Goal: Task Accomplishment & Management: Complete application form

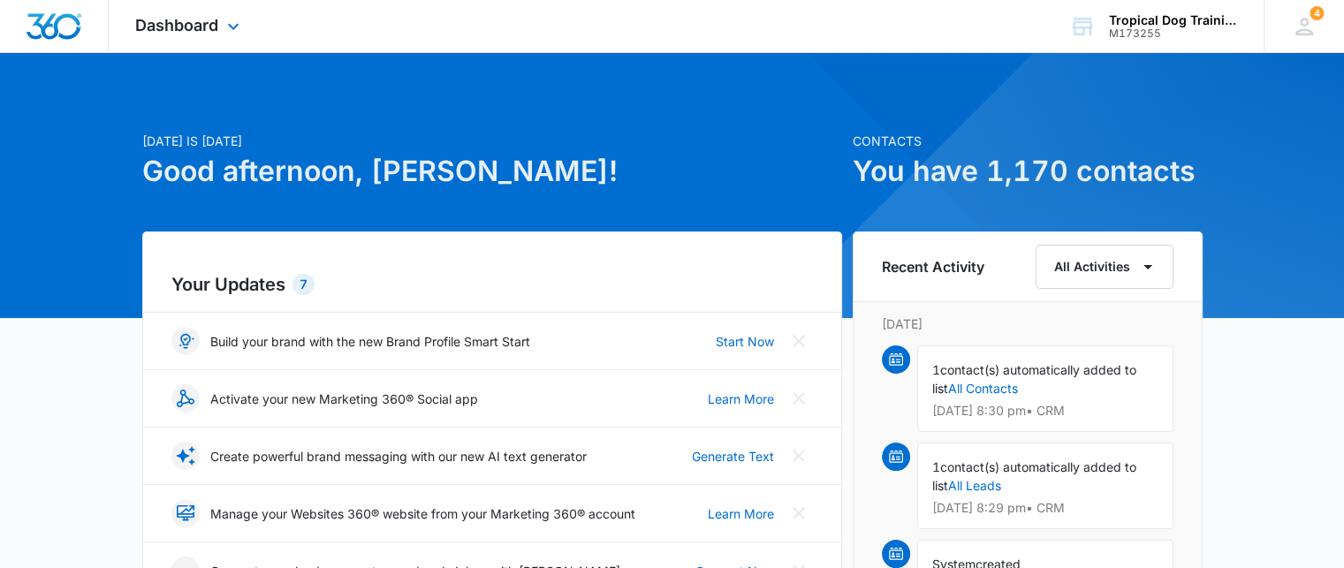
click at [191, 41] on div "Dashboard Apps Reputation Forms CRM Email Social Payments POS Content Ads Intel…" at bounding box center [190, 26] width 162 height 52
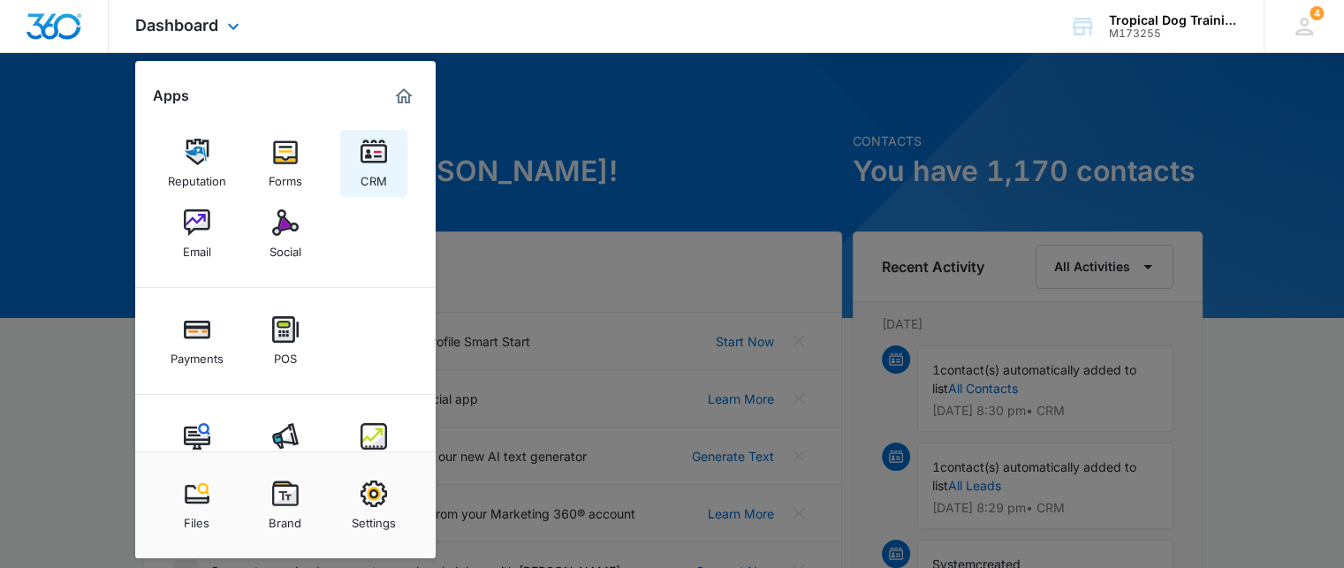
click at [366, 160] on img at bounding box center [373, 152] width 26 height 26
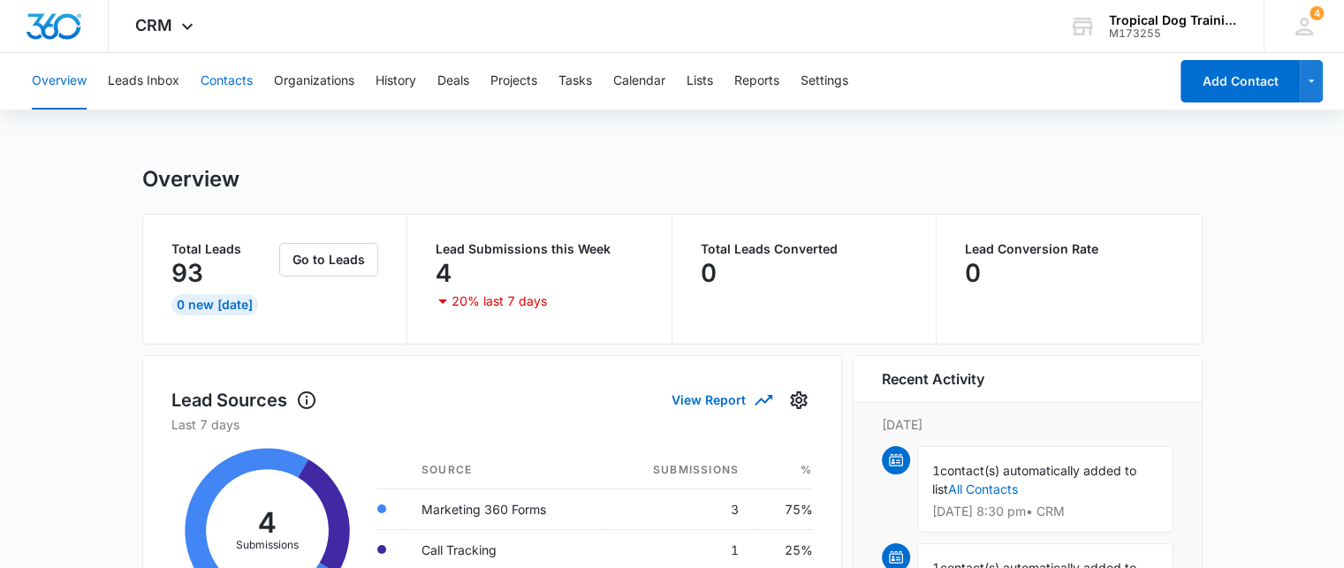
click at [221, 79] on button "Contacts" at bounding box center [227, 81] width 52 height 57
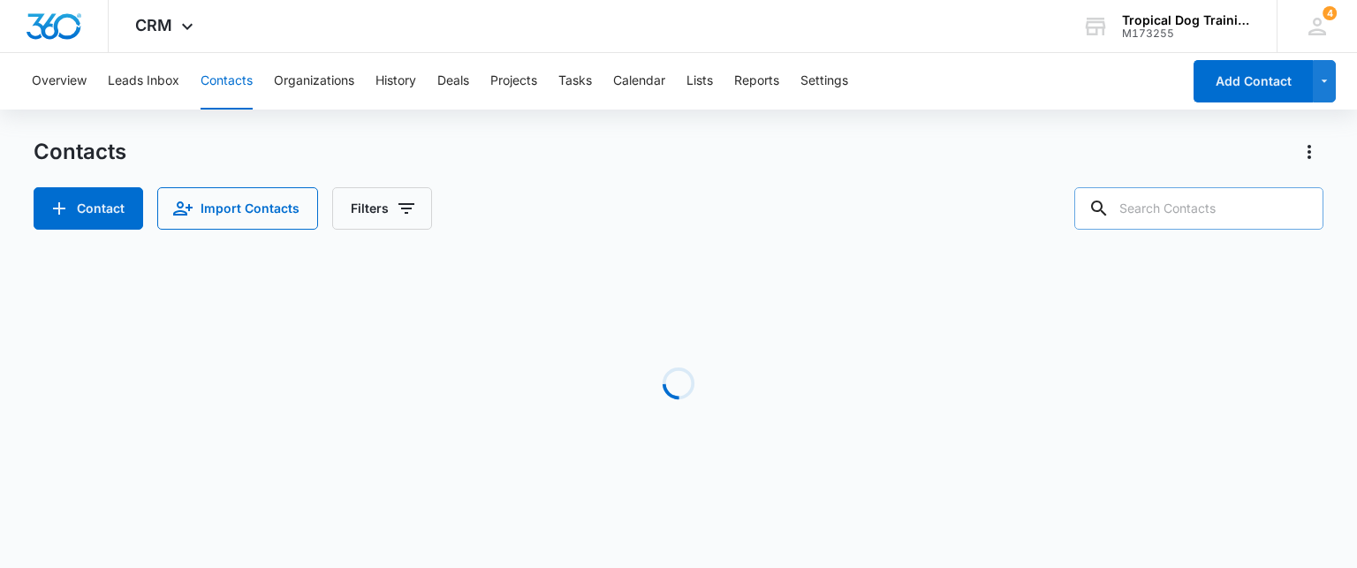
click at [1154, 215] on input "text" at bounding box center [1198, 208] width 249 height 42
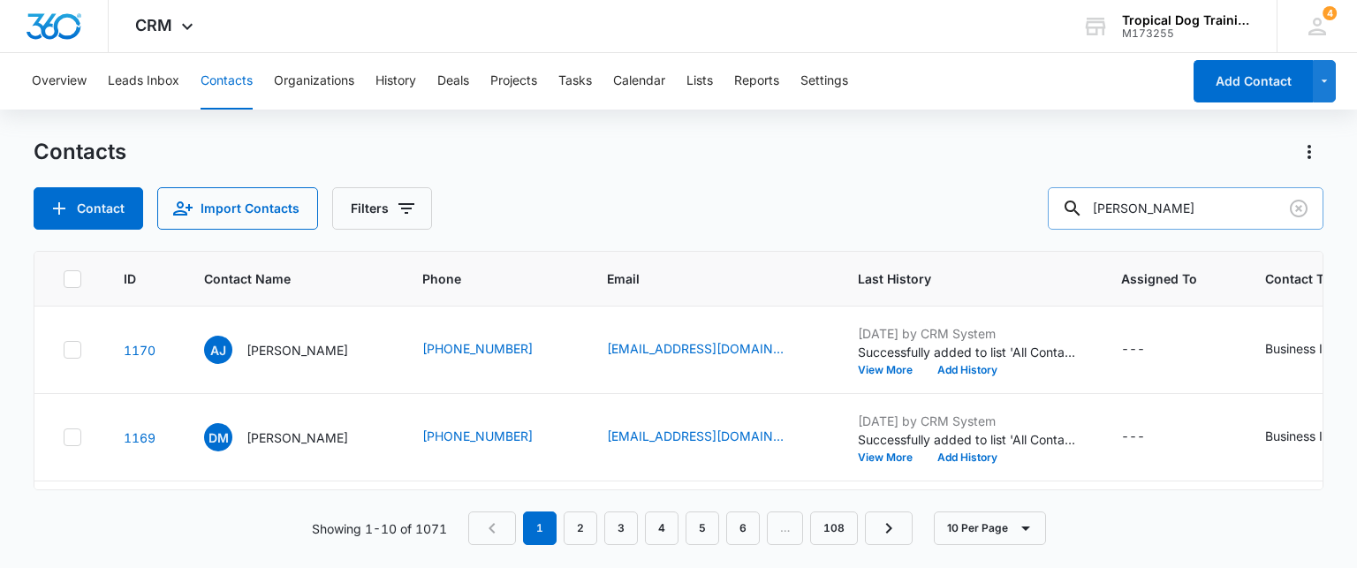
type input "[PERSON_NAME]"
click at [1083, 209] on icon at bounding box center [1072, 208] width 21 height 21
click at [115, 216] on button "Contact" at bounding box center [89, 208] width 110 height 42
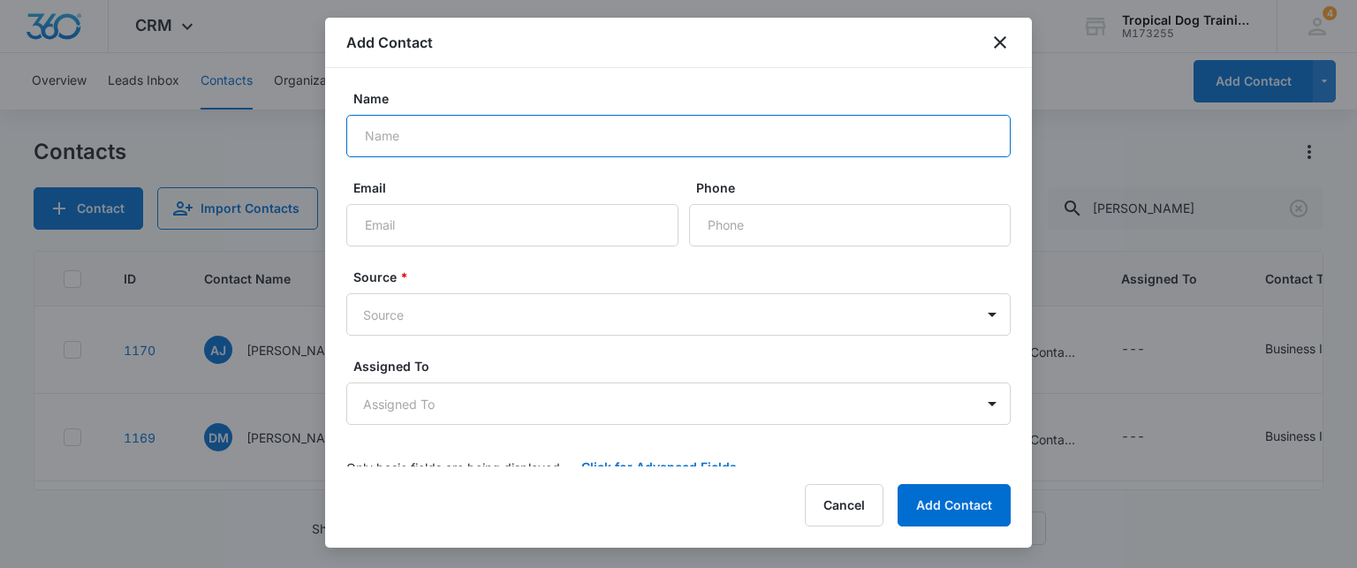
click at [396, 133] on input "Name" at bounding box center [678, 136] width 664 height 42
type input "[PERSON_NAME]"
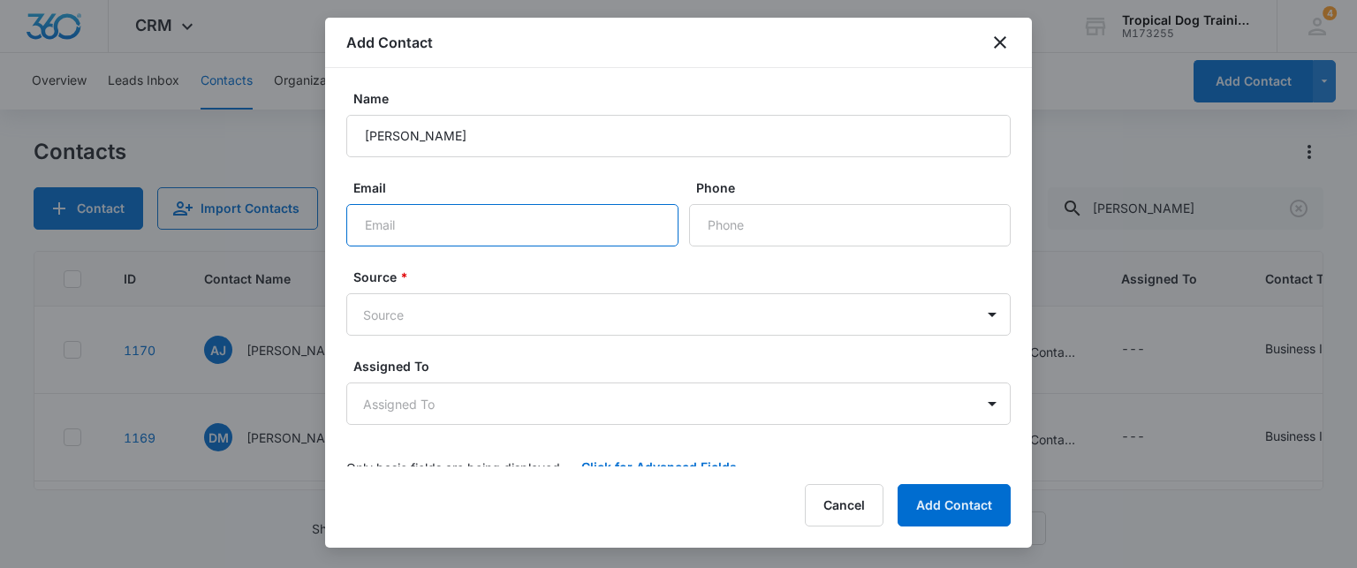
click at [502, 235] on input "Email" at bounding box center [512, 225] width 332 height 42
type input "[EMAIL_ADDRESS][DOMAIN_NAME]"
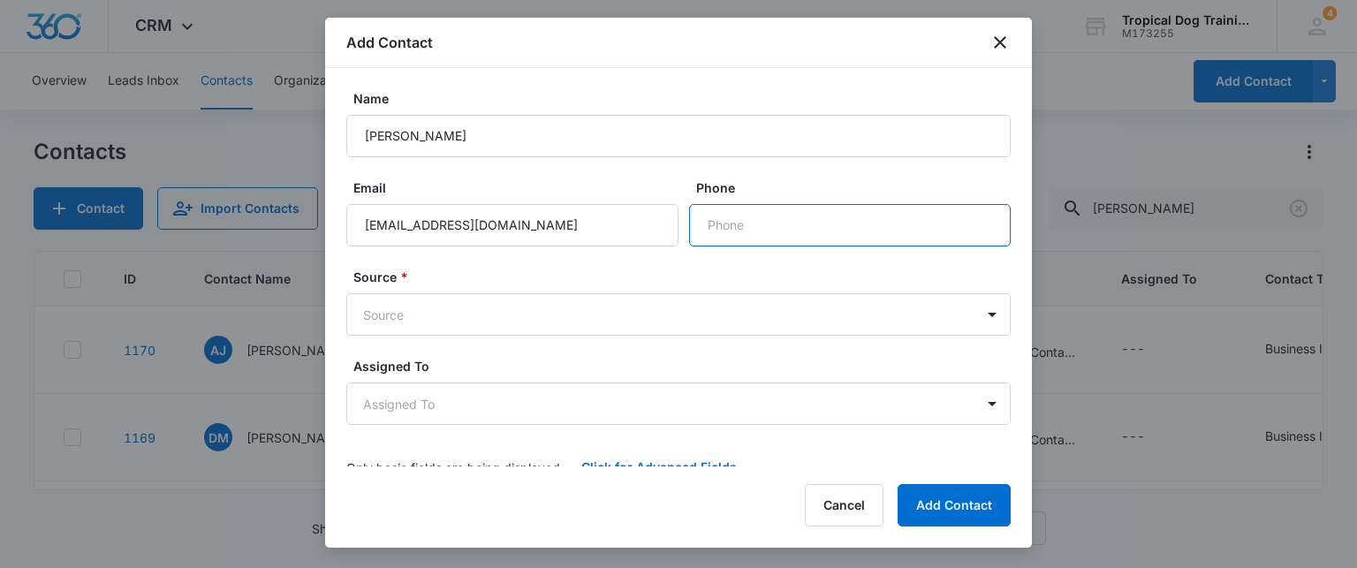
click at [714, 227] on input "Phone" at bounding box center [850, 225] width 322 height 42
type input "[PHONE_NUMBER]"
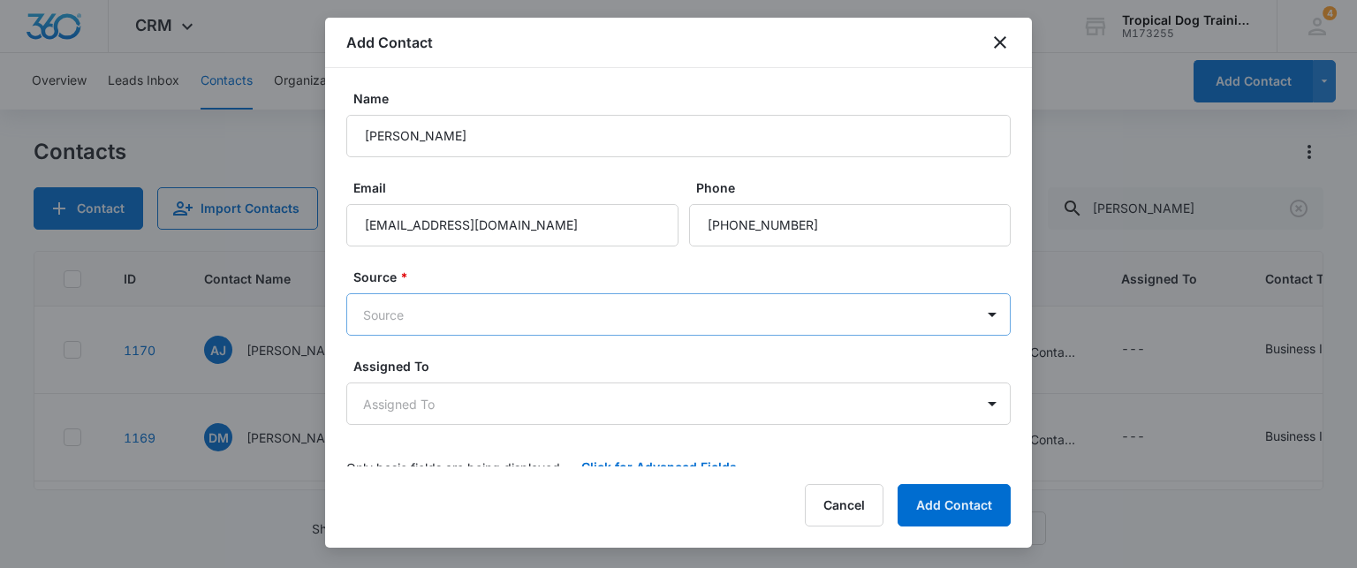
click at [678, 312] on body "CRM Apps Reputation Forms CRM Email Social Payments POS Content Ads Intelligenc…" at bounding box center [678, 284] width 1357 height 568
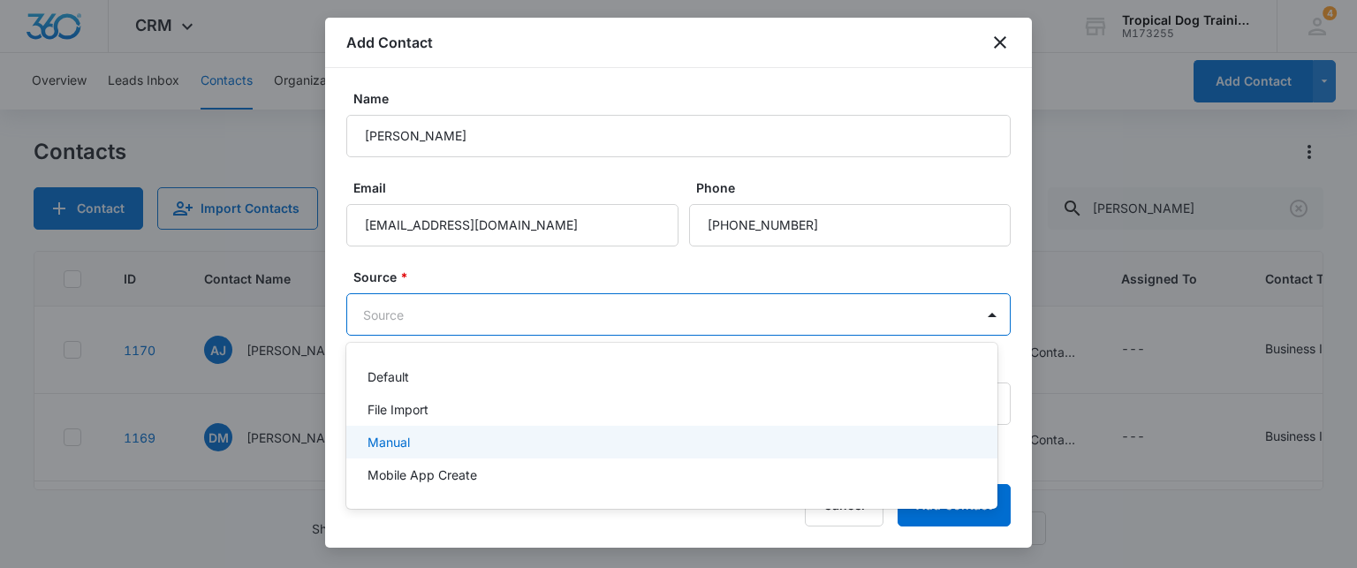
click at [662, 433] on div "Manual" at bounding box center [669, 442] width 605 height 19
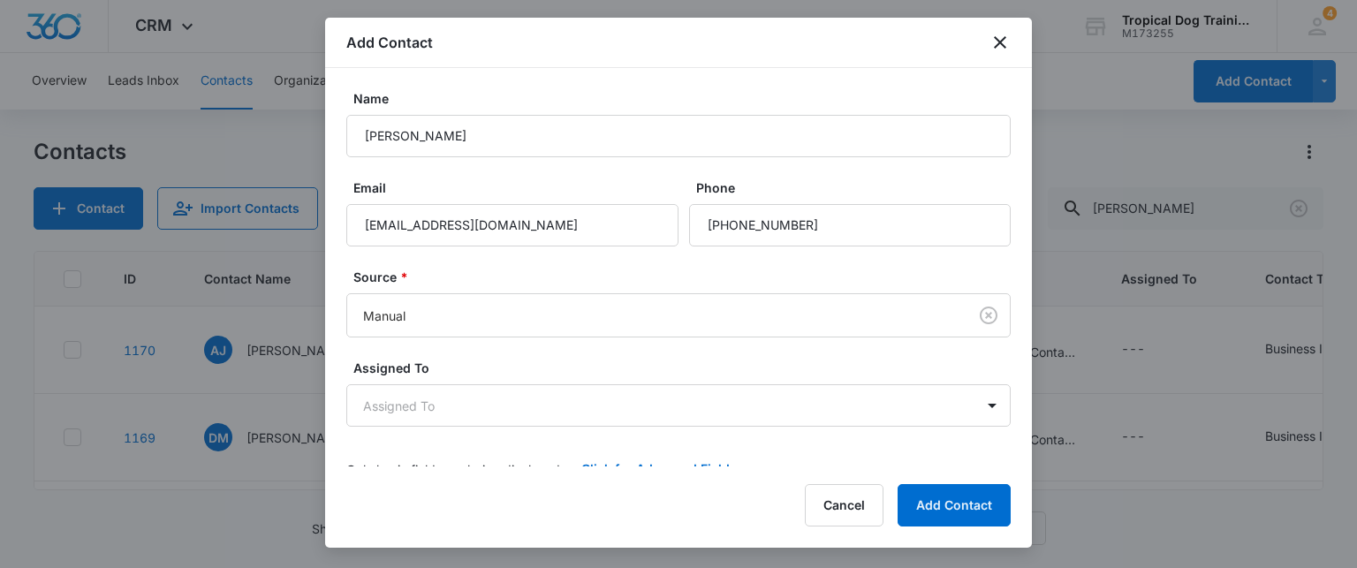
scroll to position [23, 0]
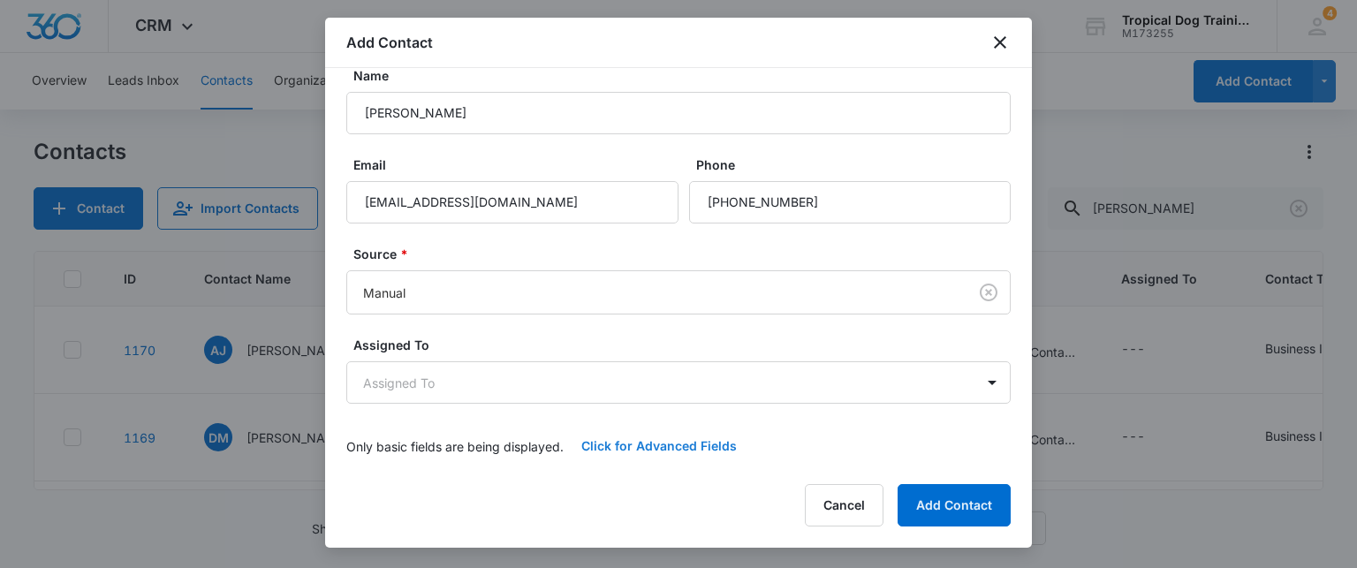
click at [685, 451] on button "Click for Advanced Fields" at bounding box center [659, 446] width 191 height 42
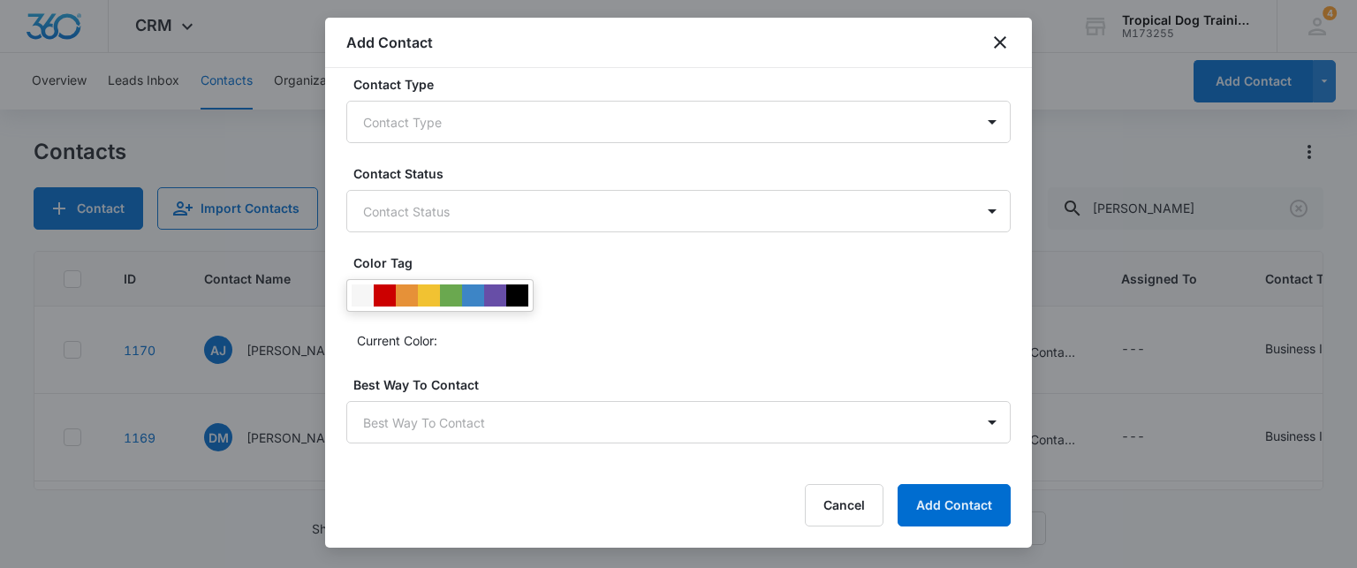
scroll to position [523, 0]
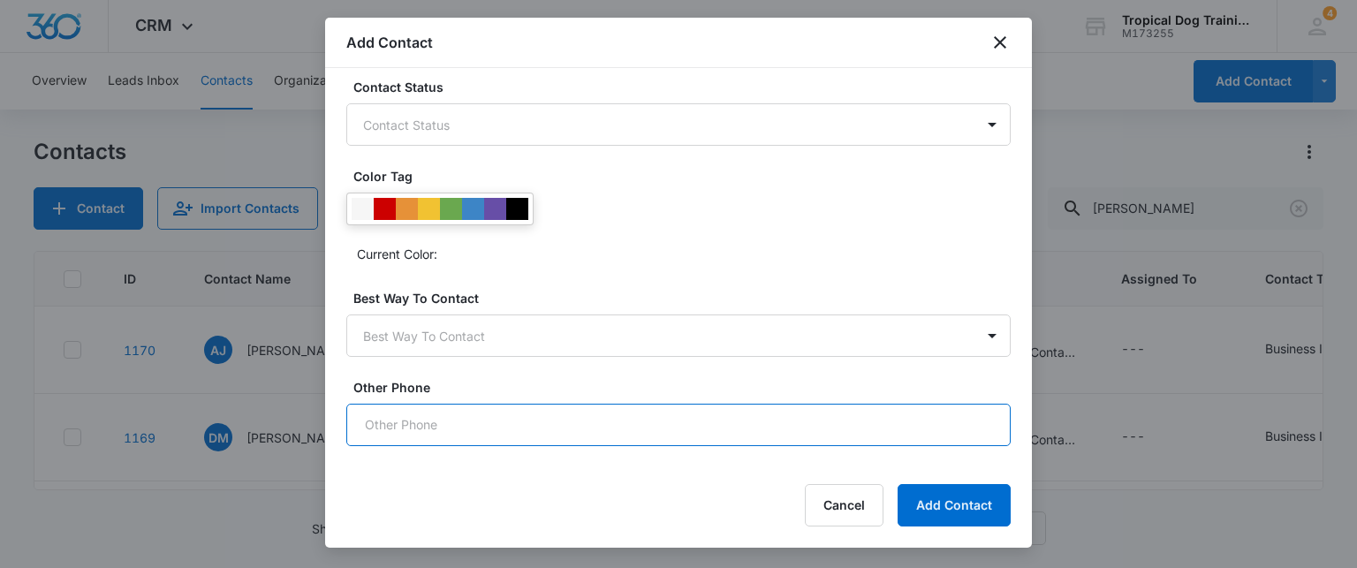
click at [869, 412] on input "Other Phone" at bounding box center [678, 425] width 664 height 42
type input "[PHONE_NUMBER]"
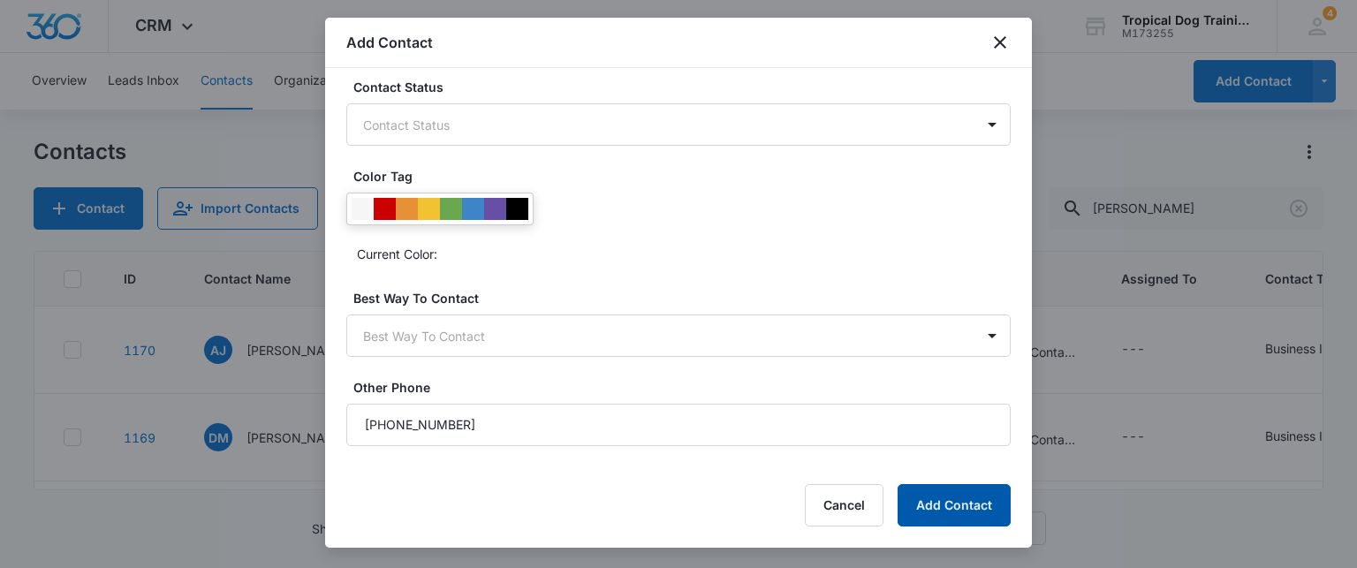
click at [965, 508] on button "Add Contact" at bounding box center [953, 505] width 113 height 42
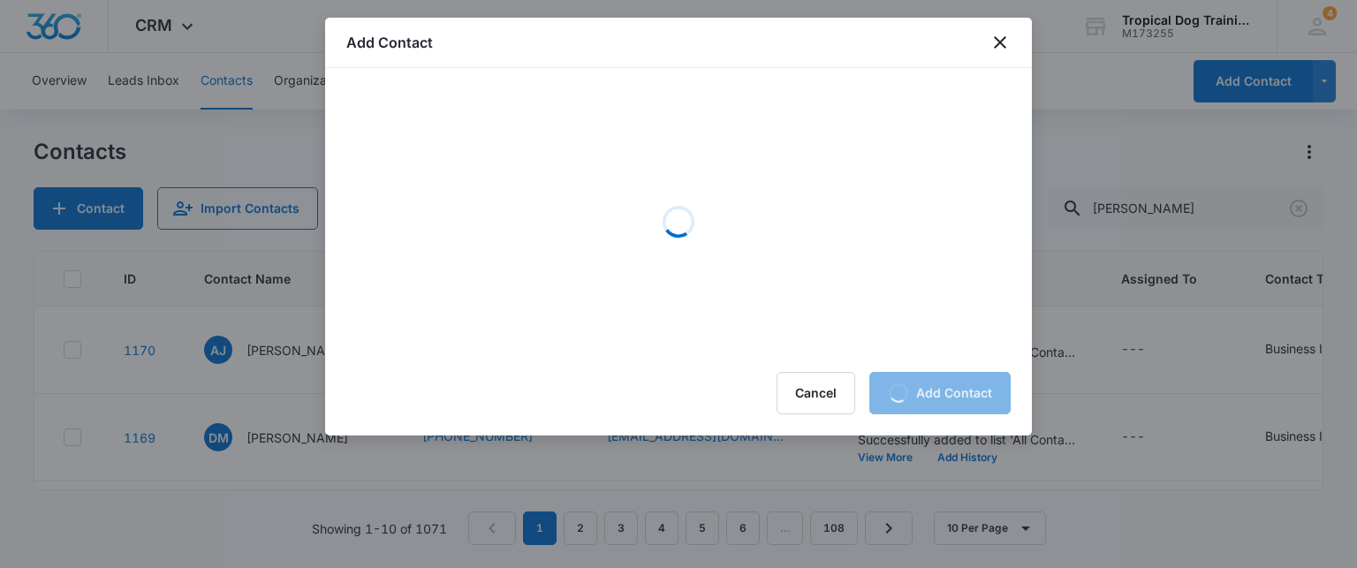
scroll to position [0, 0]
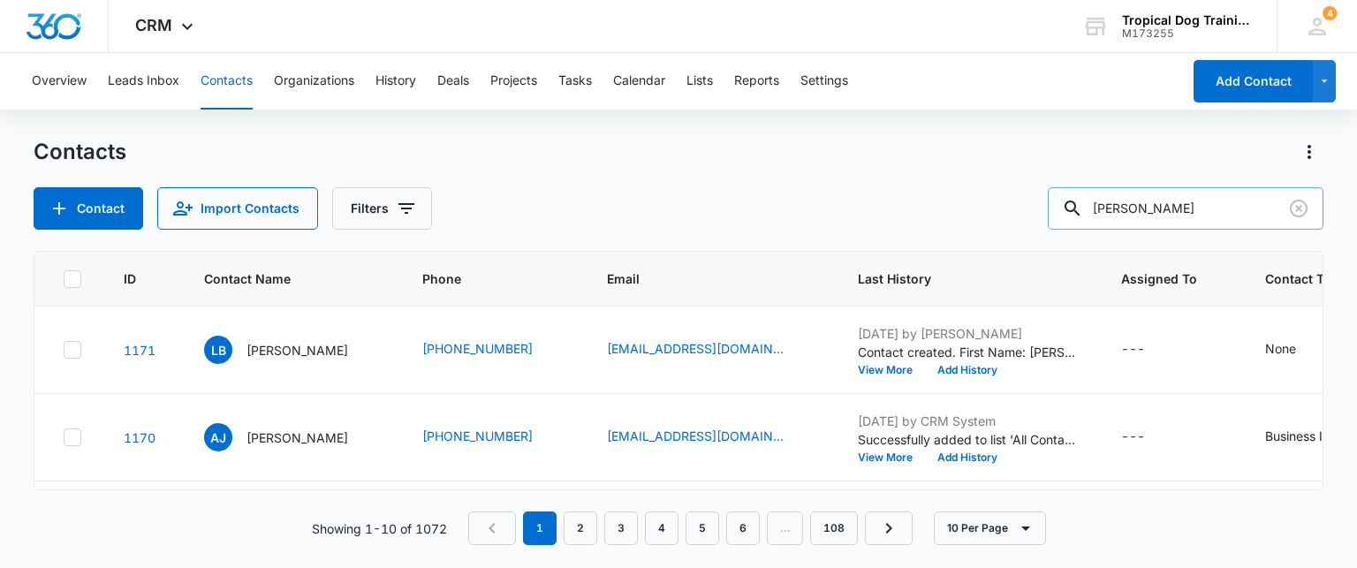
click at [1083, 213] on icon at bounding box center [1072, 208] width 21 height 21
click at [361, 342] on icon "Contact Name - Leslie Bostick - Select to Edit Field" at bounding box center [369, 346] width 16 height 16
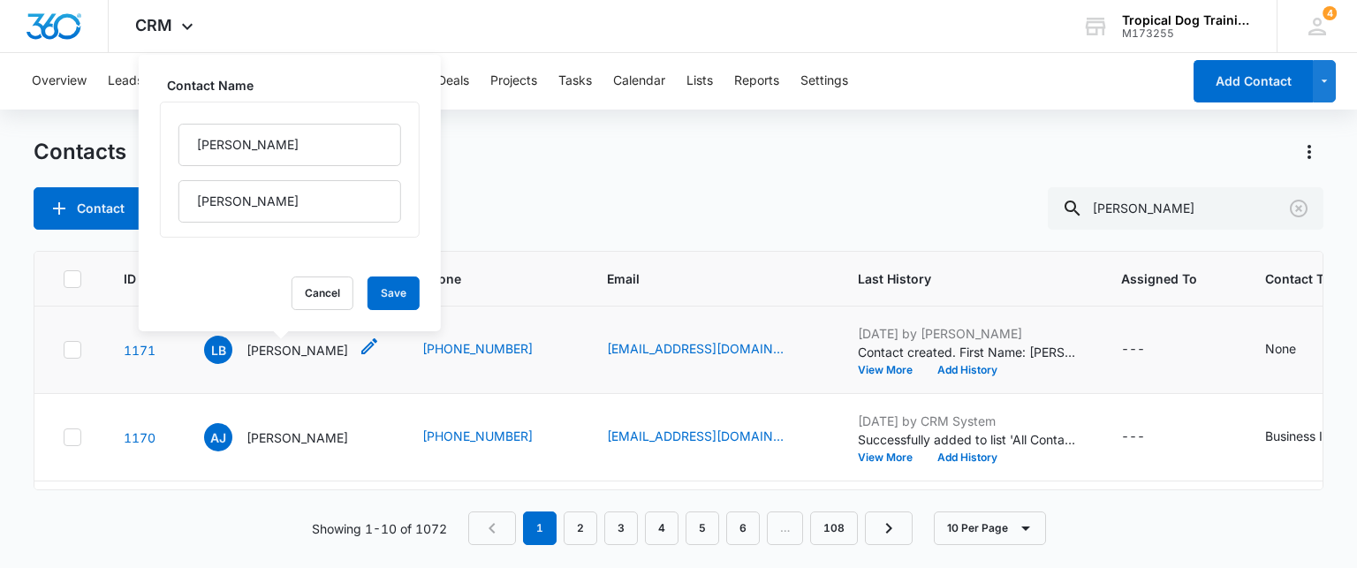
click at [300, 350] on p "[PERSON_NAME]" at bounding box center [297, 350] width 102 height 19
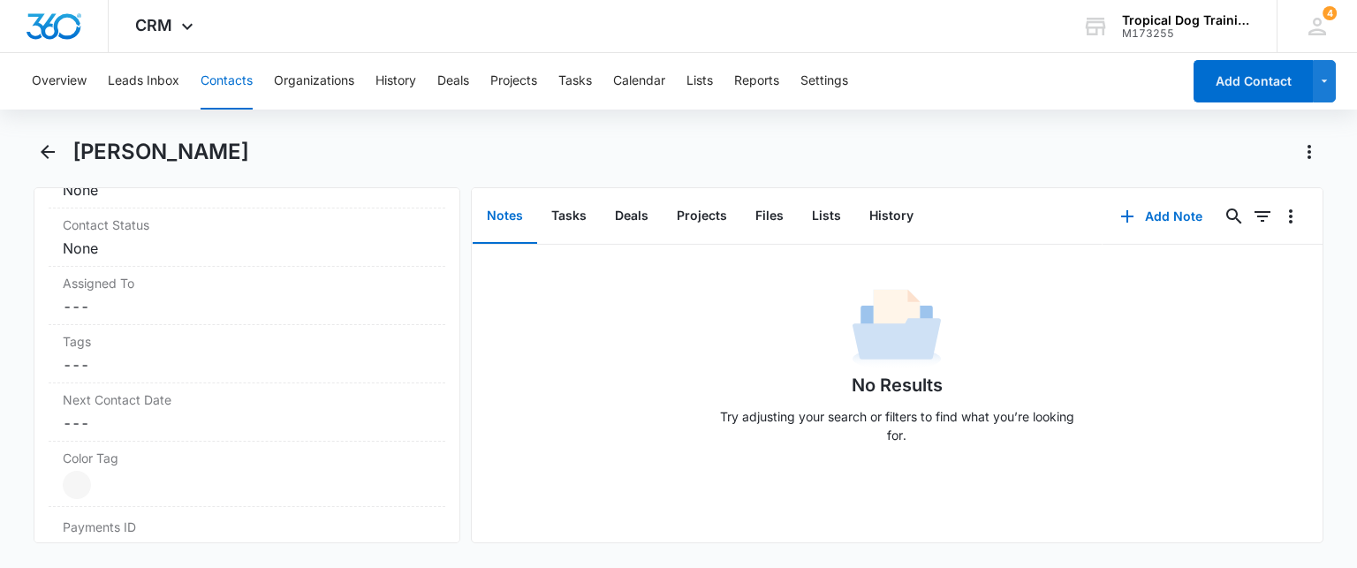
scroll to position [769, 0]
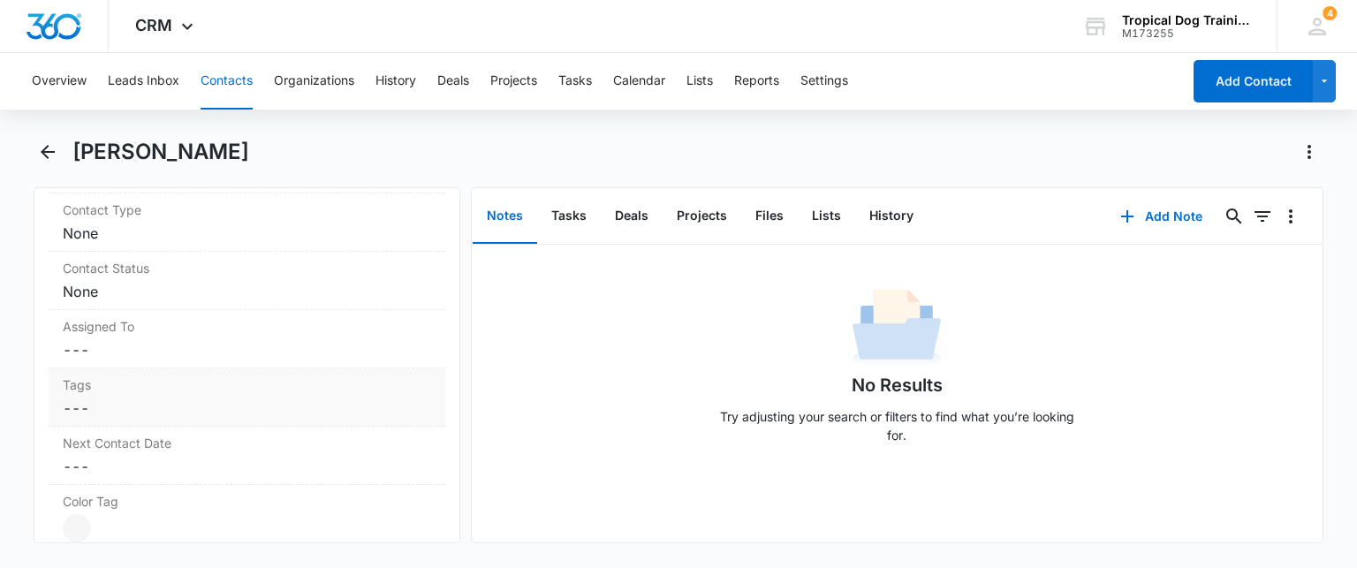
click at [276, 391] on div "Tags Cancel Save Changes ---" at bounding box center [247, 397] width 396 height 58
click at [215, 423] on div at bounding box center [236, 423] width 320 height 25
type input "west"
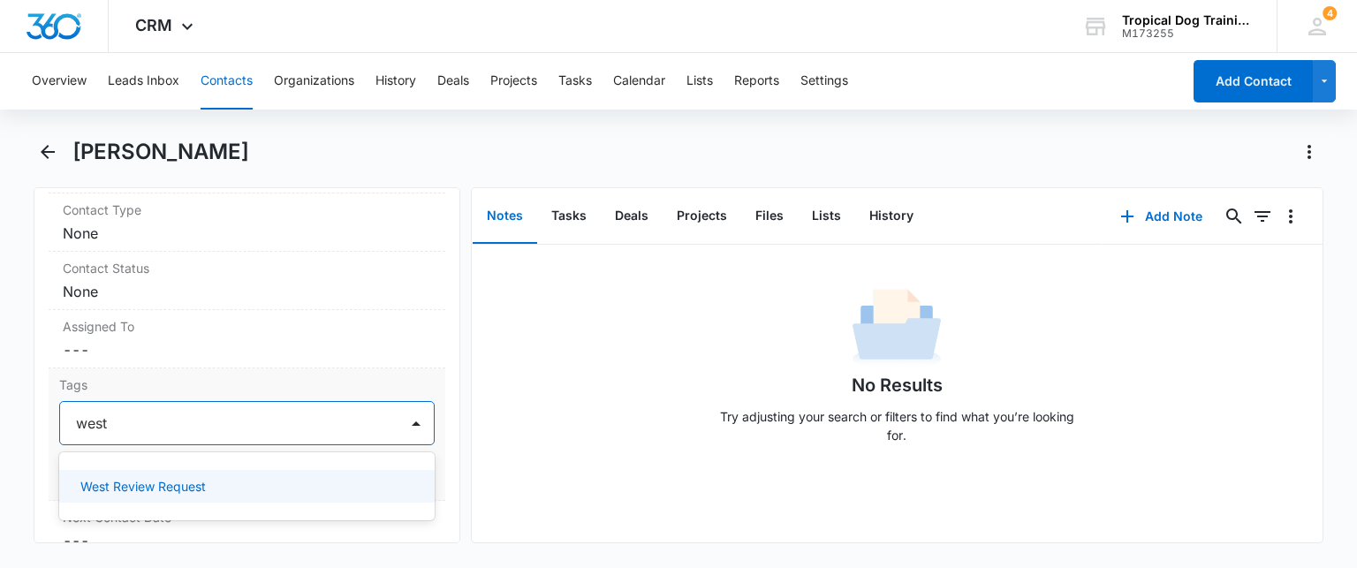
click at [185, 477] on p "West Review Request" at bounding box center [142, 486] width 125 height 19
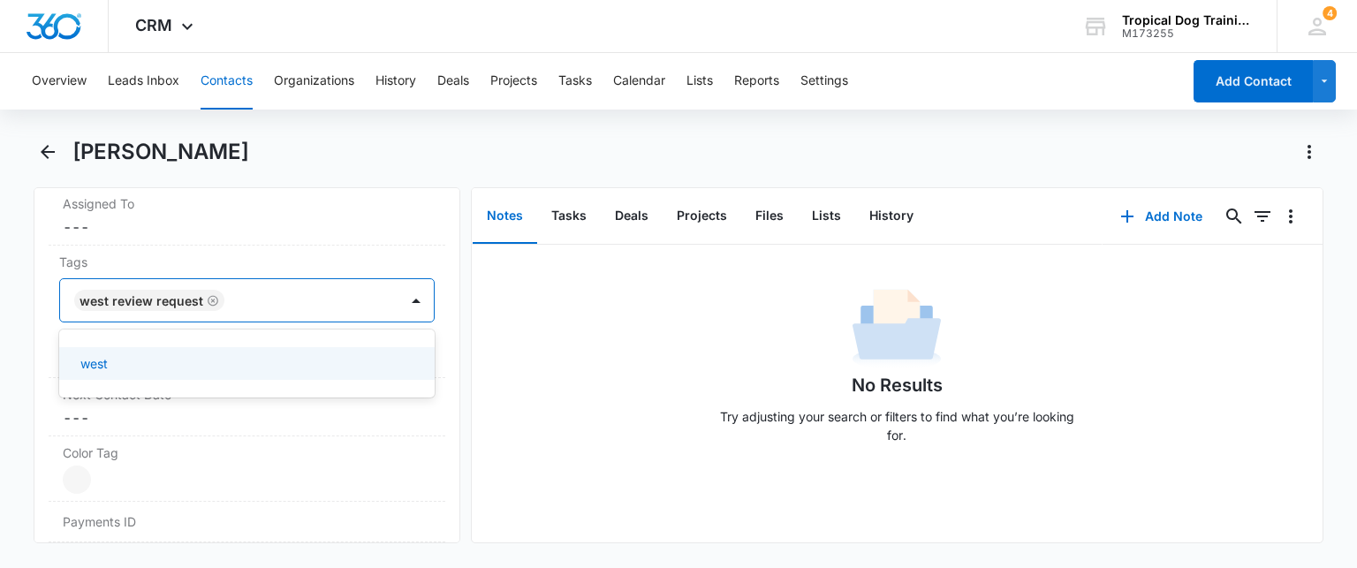
scroll to position [960, 0]
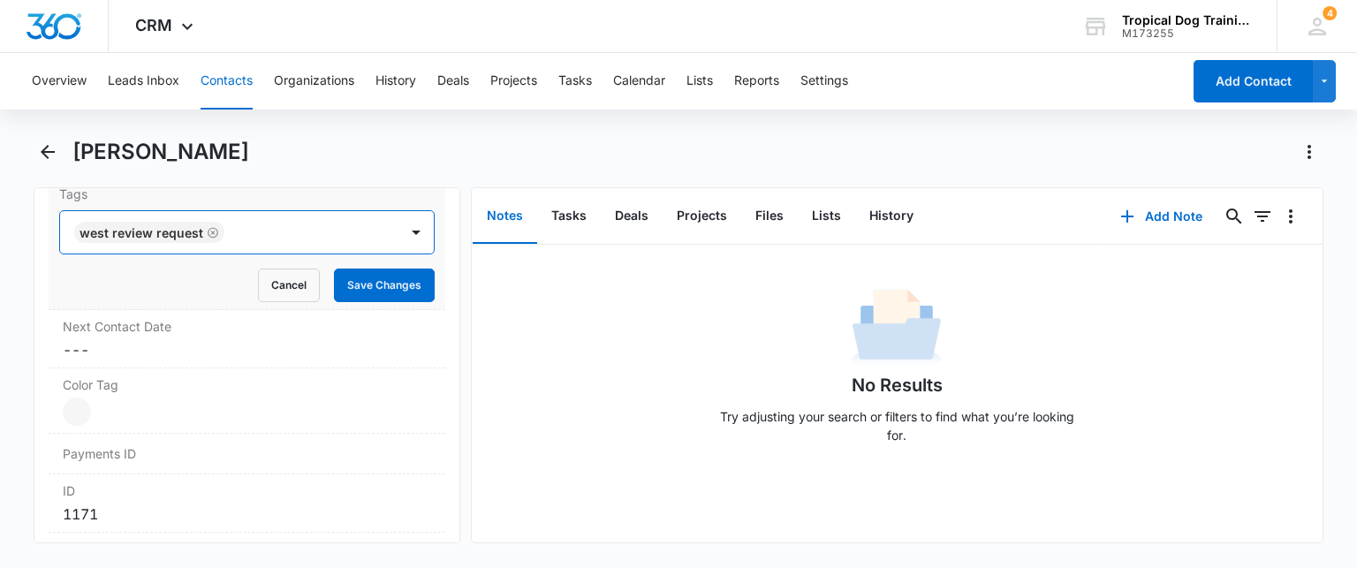
click at [326, 229] on div at bounding box center [313, 232] width 166 height 25
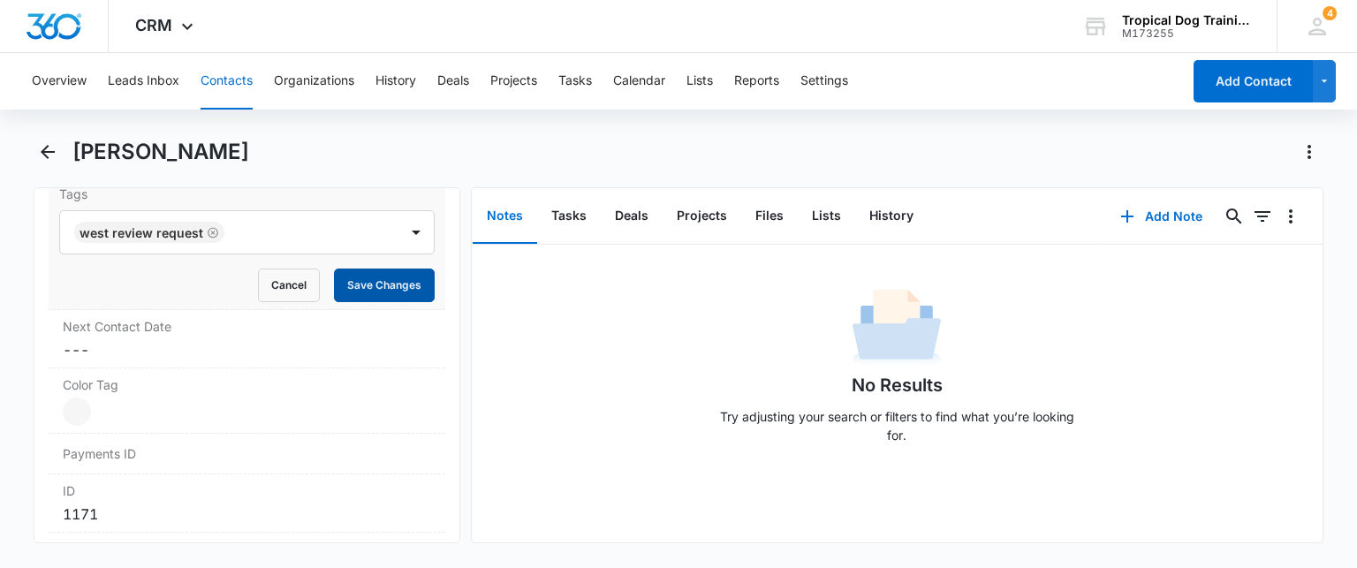
click at [369, 292] on button "Save Changes" at bounding box center [384, 286] width 101 height 34
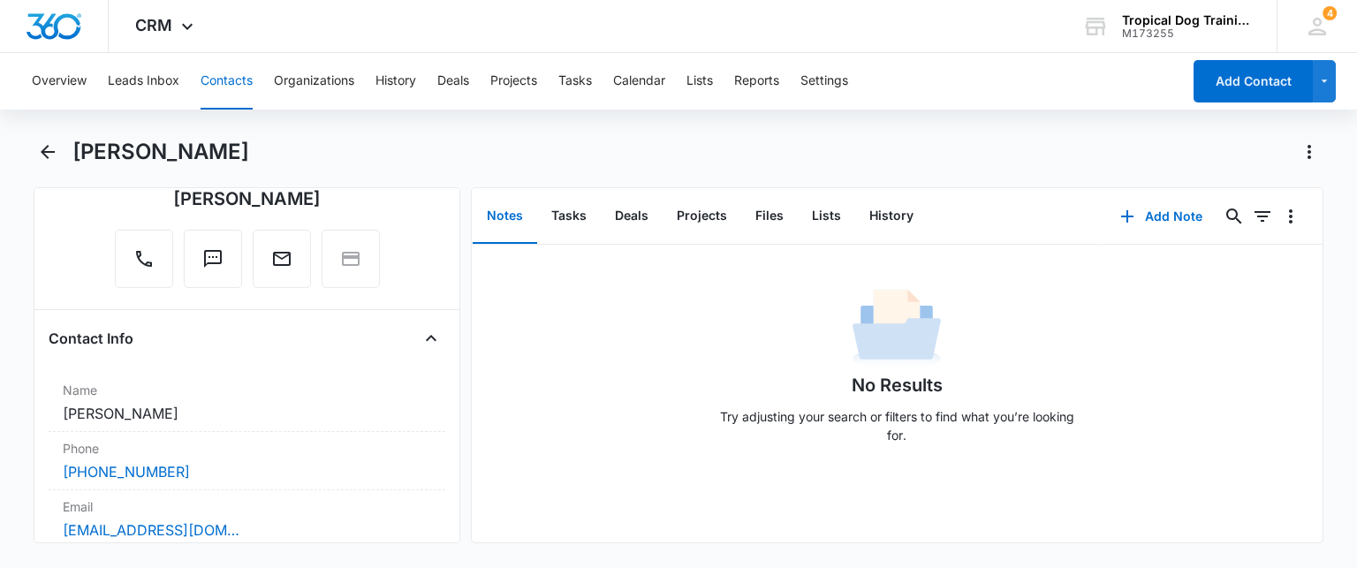
scroll to position [0, 0]
